Goal: Find specific page/section: Find specific page/section

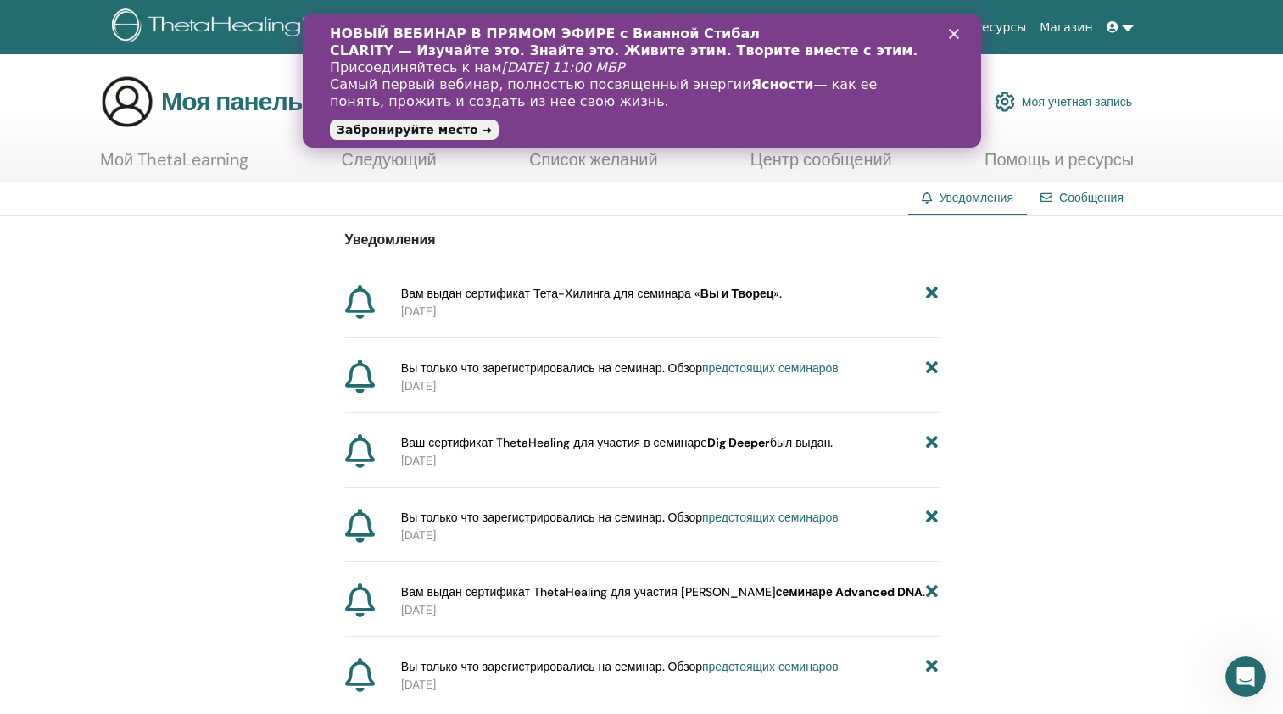
click at [962, 33] on div "Закрыть" at bounding box center [956, 34] width 17 height 10
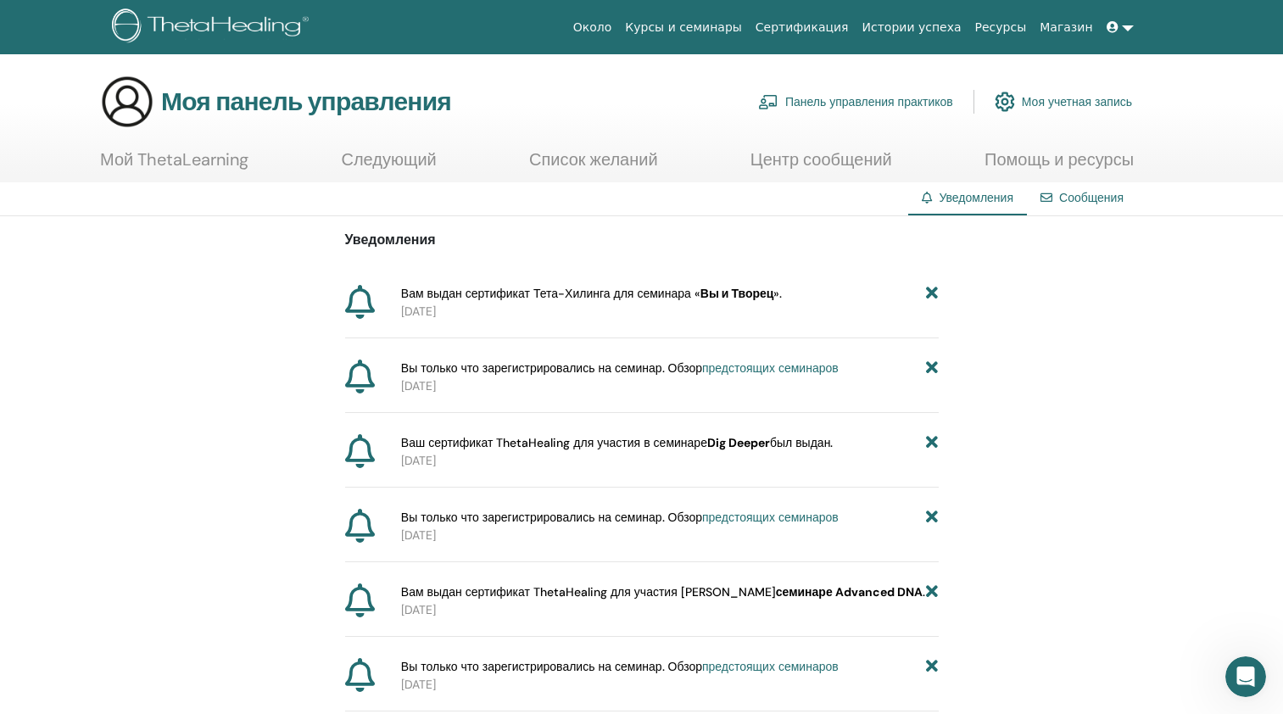
click at [358, 305] on icon at bounding box center [360, 302] width 30 height 34
click at [1057, 191] on div "Сообщения" at bounding box center [1082, 197] width 110 height 31
click at [396, 156] on link "Следующий" at bounding box center [388, 165] width 95 height 33
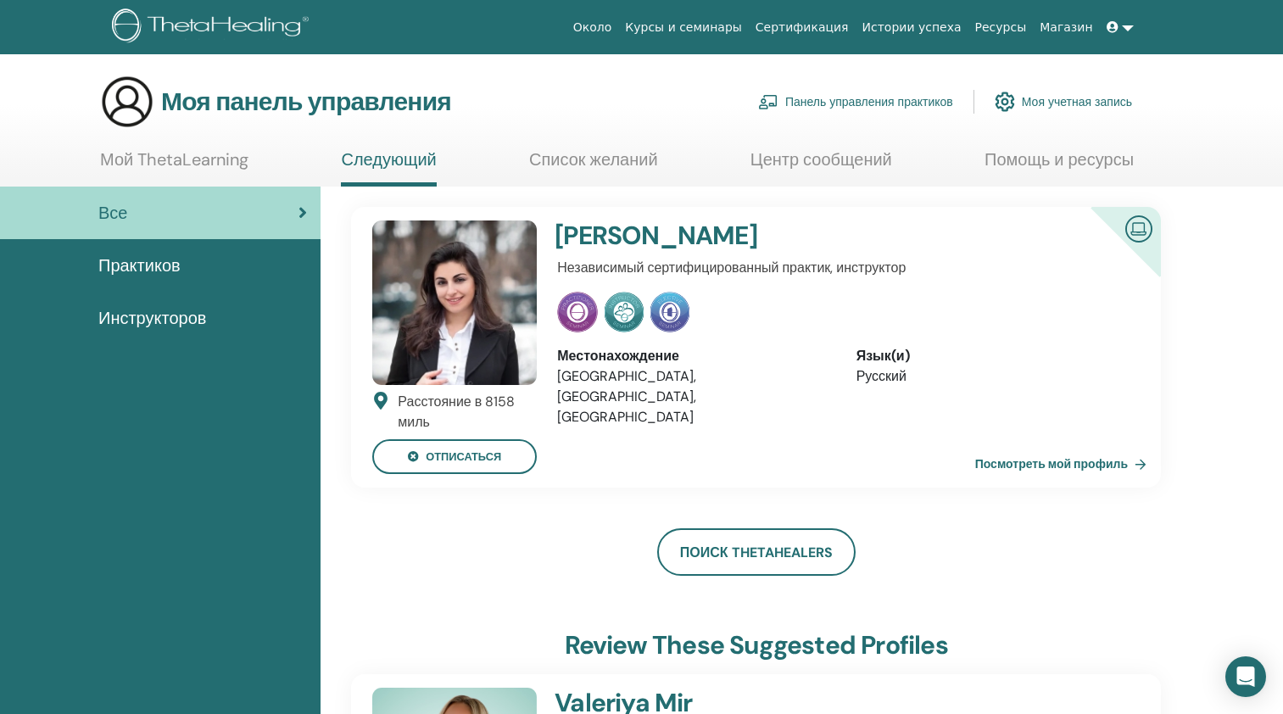
click at [639, 164] on link "Список желаний" at bounding box center [593, 165] width 129 height 33
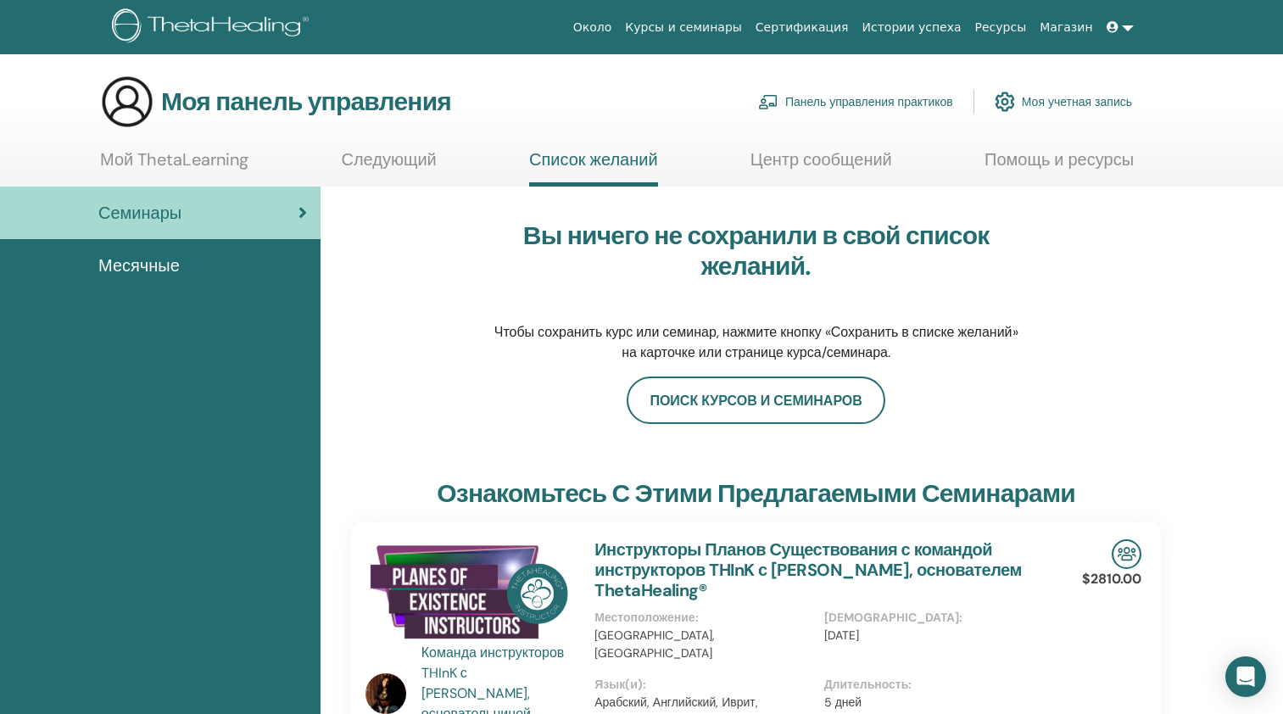
click at [165, 159] on link "Мой ThetaLearning" at bounding box center [174, 165] width 148 height 33
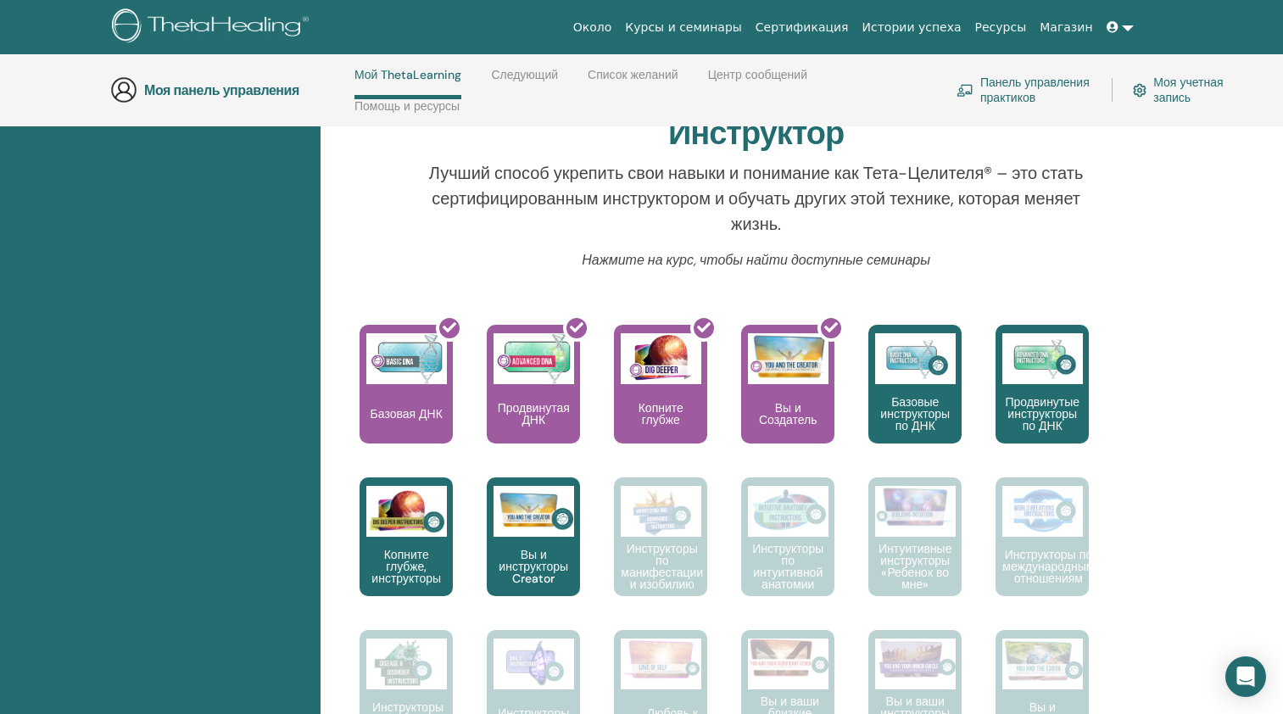
scroll to position [571, 0]
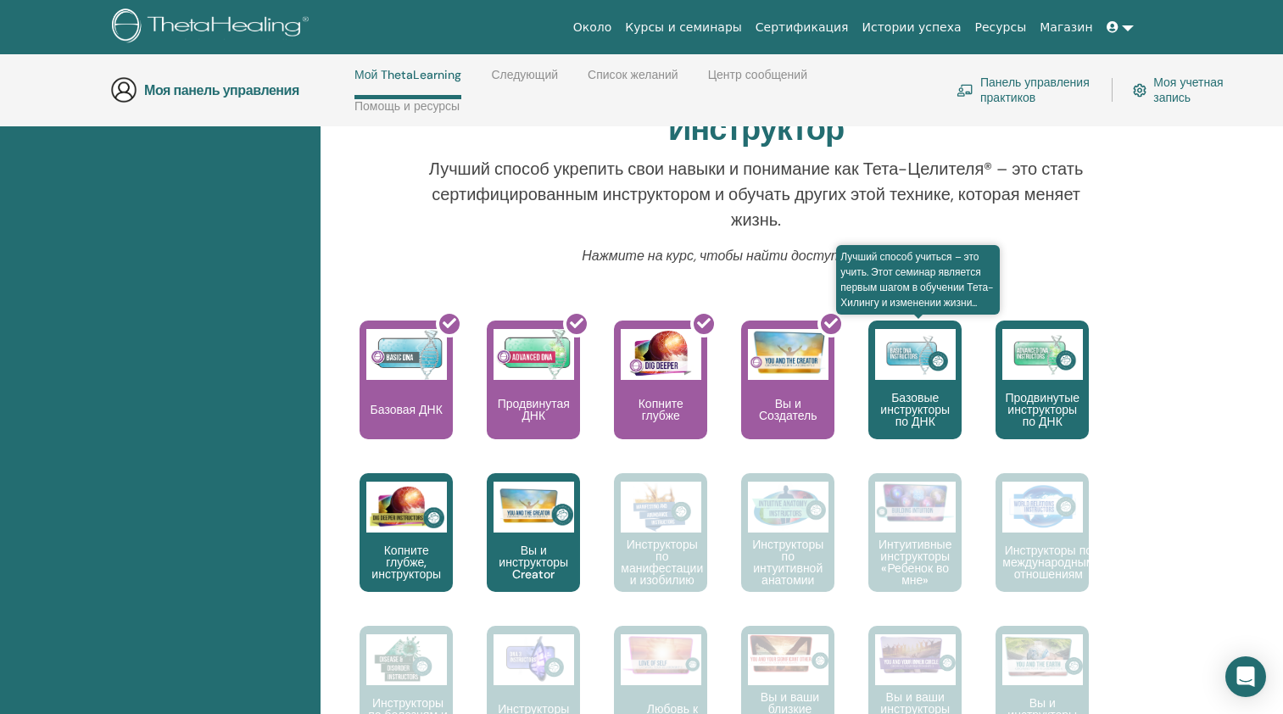
click at [912, 407] on p "Базовые инструкторы по ДНК" at bounding box center [914, 410] width 93 height 36
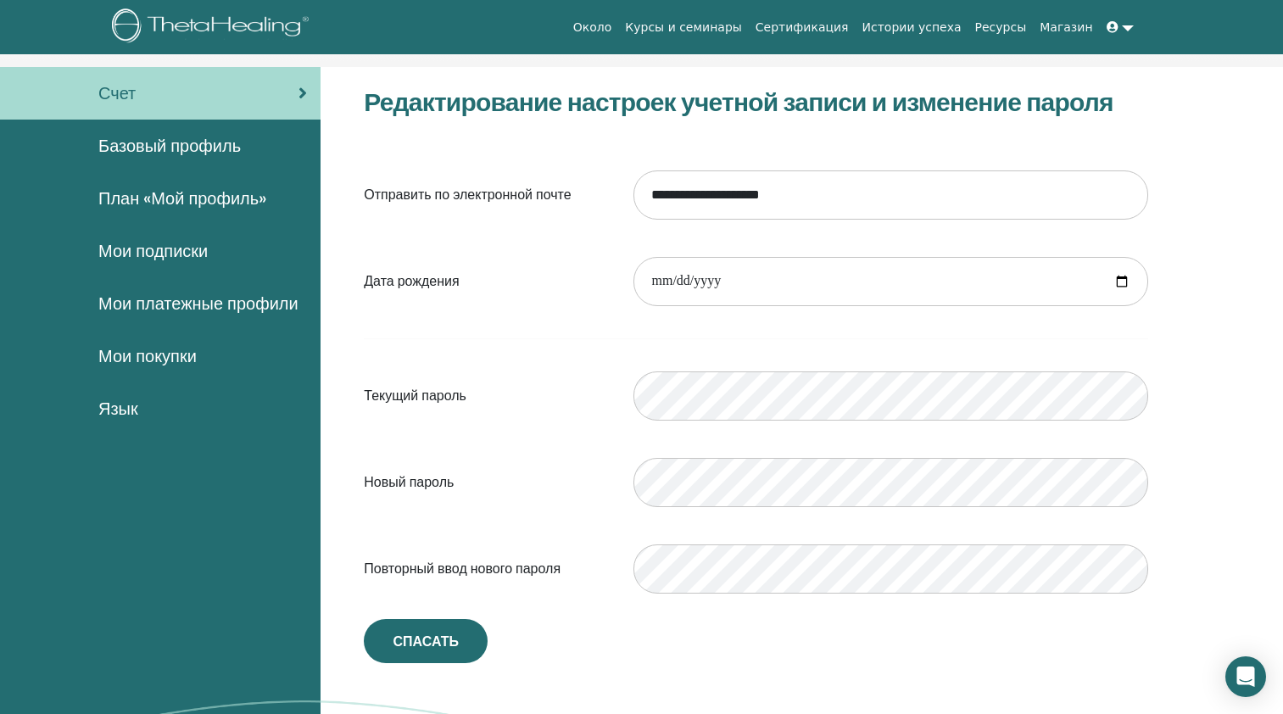
scroll to position [102, 0]
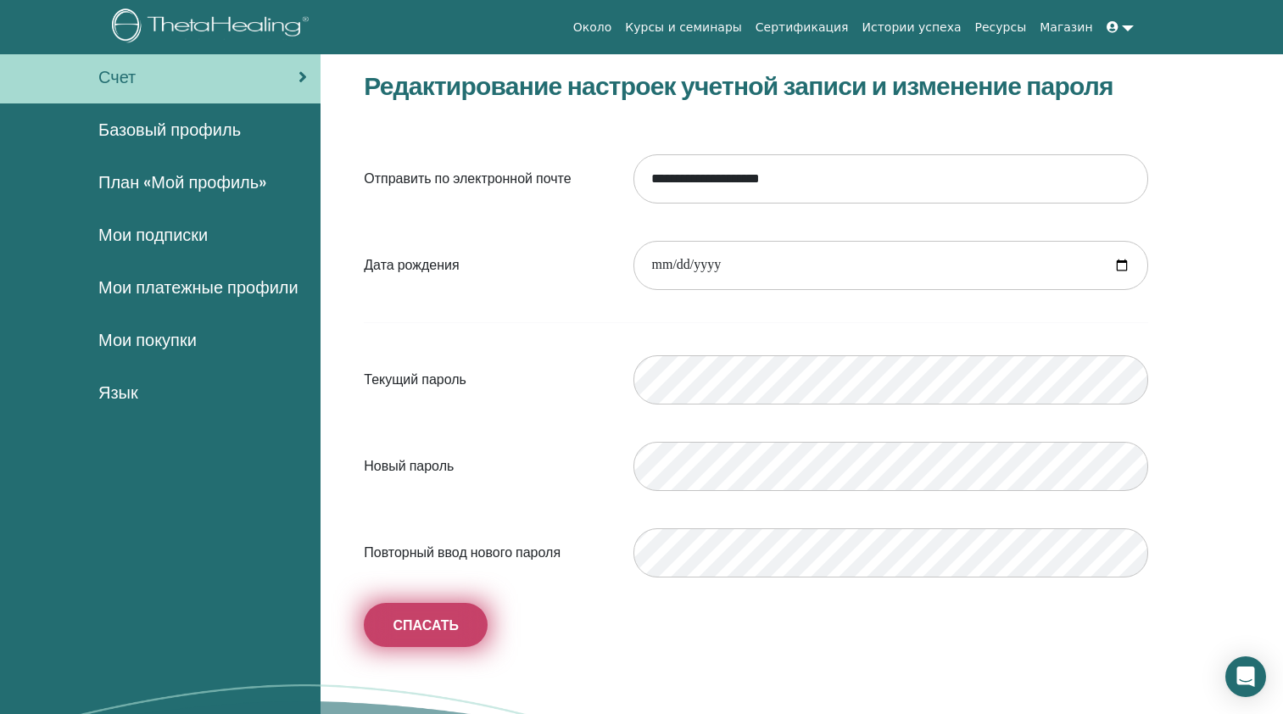
click at [431, 632] on span "Спасать" at bounding box center [425, 625] width 65 height 18
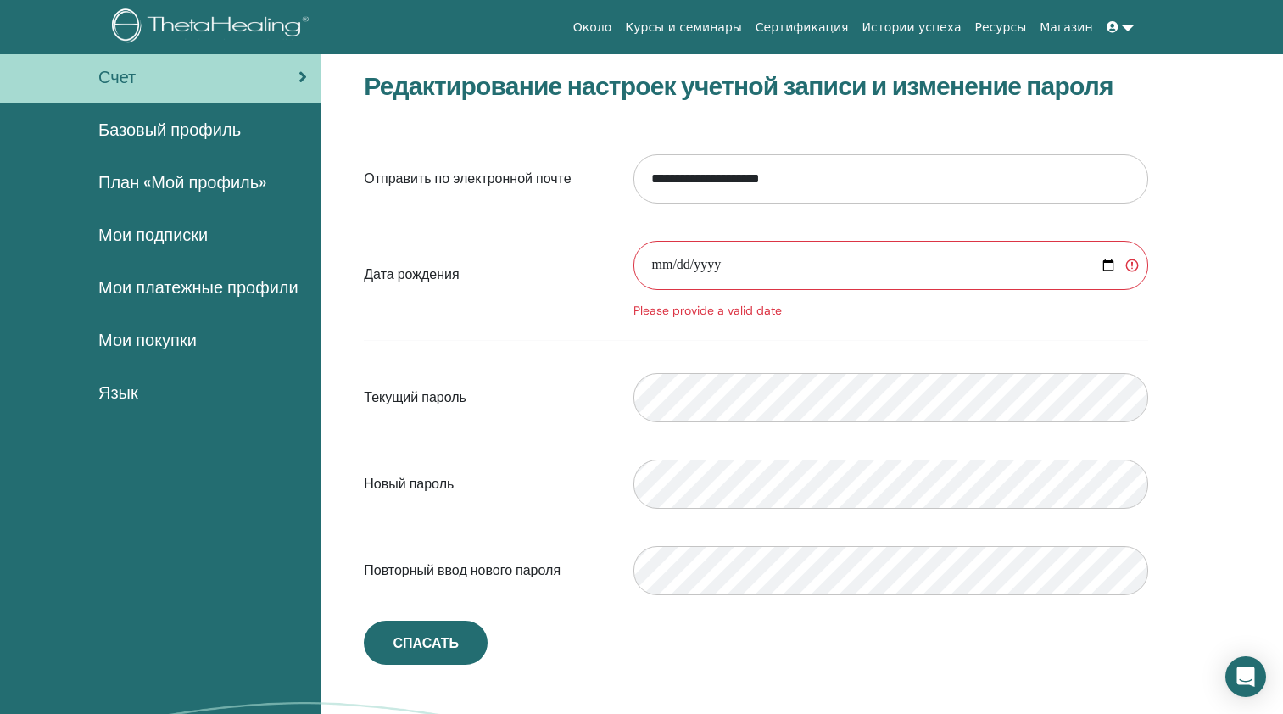
click at [159, 336] on span "Мои покупки" at bounding box center [147, 339] width 98 height 25
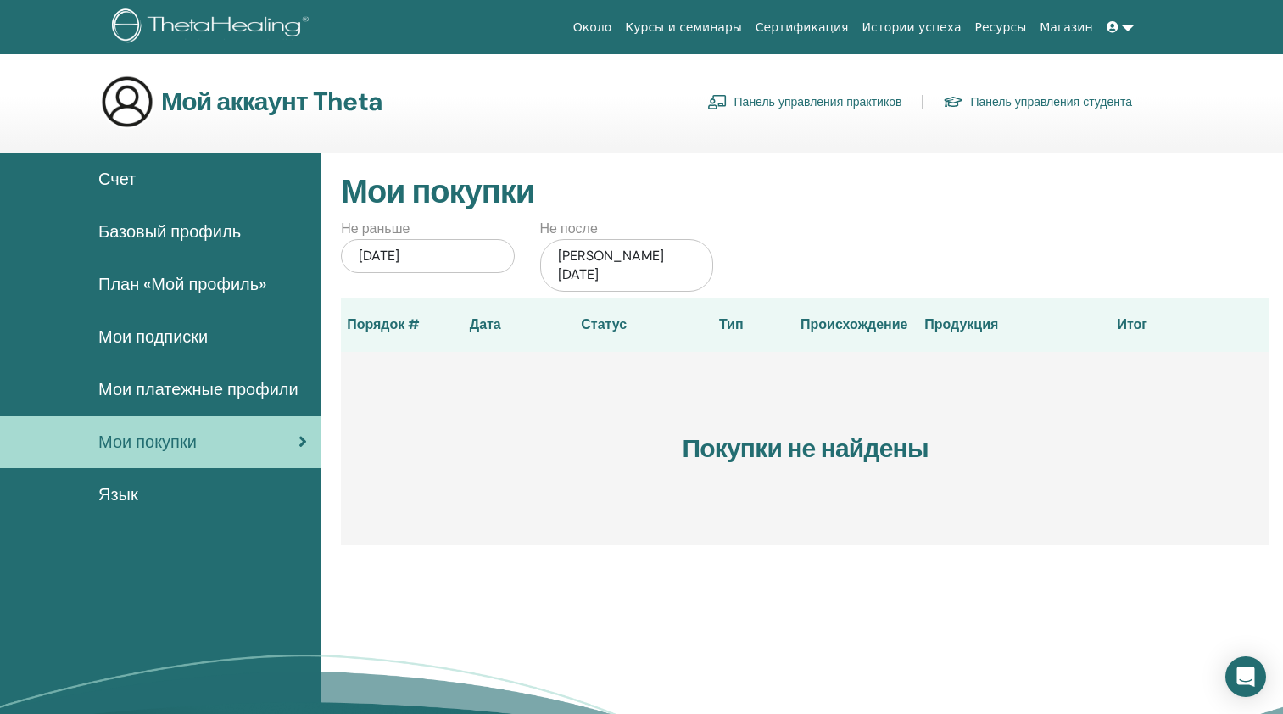
click at [825, 31] on link "Сертификация" at bounding box center [802, 27] width 107 height 31
